Goal: Transaction & Acquisition: Purchase product/service

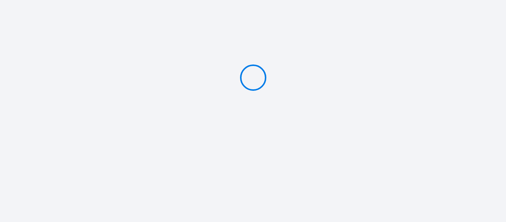
type input "Deposit 500 €"
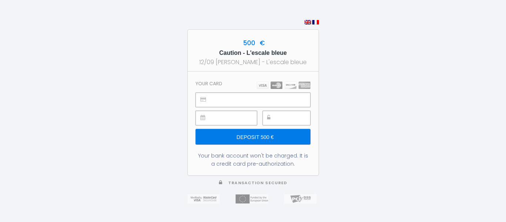
click at [286, 131] on input "Deposit 500 €" at bounding box center [252, 137] width 114 height 16
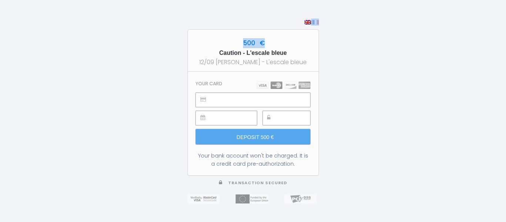
drag, startPoint x: 401, startPoint y: 36, endPoint x: 402, endPoint y: 10, distance: 25.2
click at [402, 10] on div "500 € Caution - L'escale bleue 12/09 [PERSON_NAME] - L'escale bleue Your card D…" at bounding box center [253, 111] width 506 height 222
click at [389, 33] on div "500 € Caution - L'escale bleue 12/09 [PERSON_NAME] - L'escale bleue Your card D…" at bounding box center [253, 111] width 506 height 222
click at [309, 20] on img at bounding box center [307, 22] width 7 height 4
click at [260, 84] on img at bounding box center [284, 84] width 54 height 7
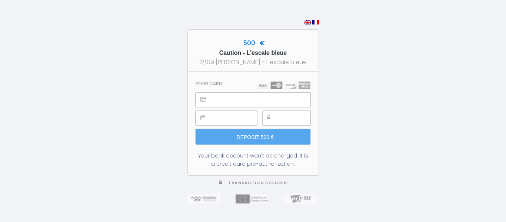
click at [262, 85] on img at bounding box center [284, 84] width 54 height 7
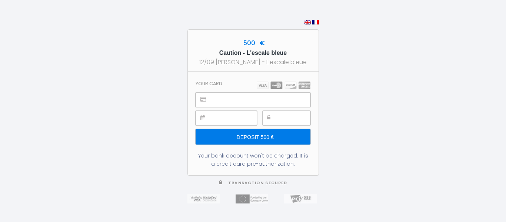
click at [260, 137] on input "Deposit 500 €" at bounding box center [252, 137] width 114 height 16
